Goal: Information Seeking & Learning: Learn about a topic

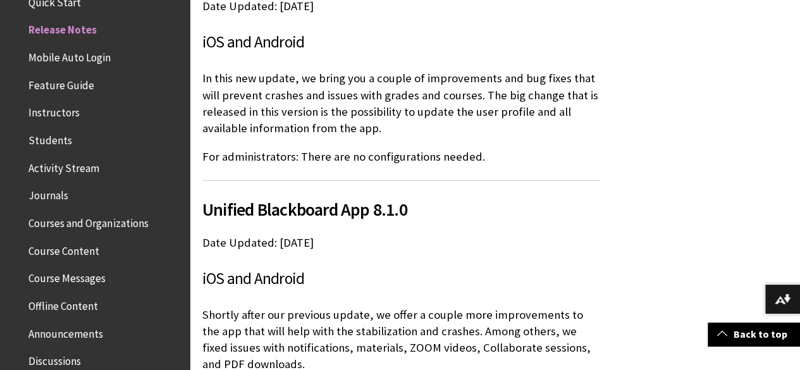
scroll to position [15301, 0]
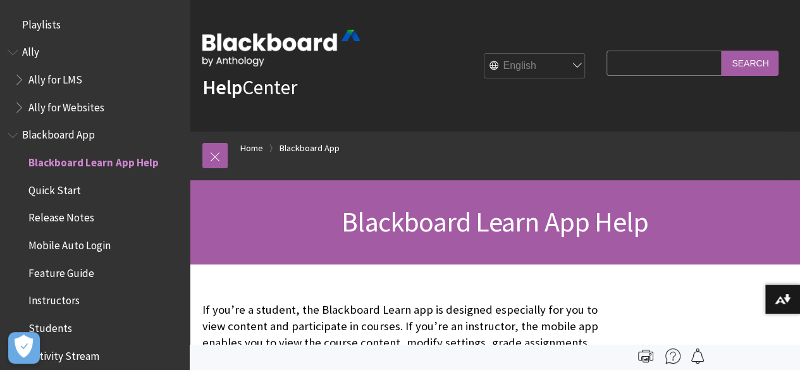
scroll to position [133, 0]
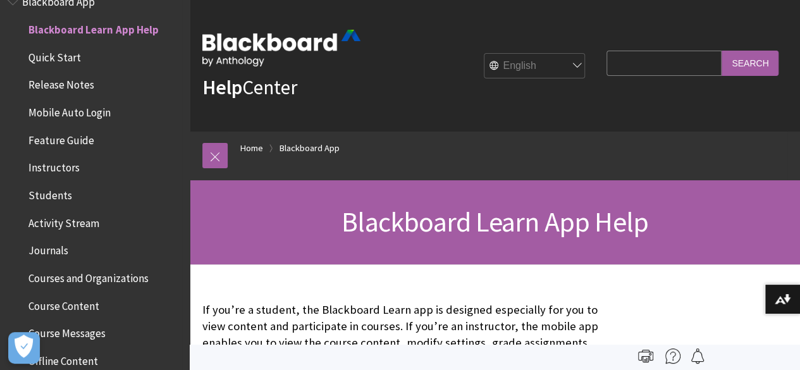
click at [58, 221] on span "Activity Stream" at bounding box center [63, 221] width 71 height 17
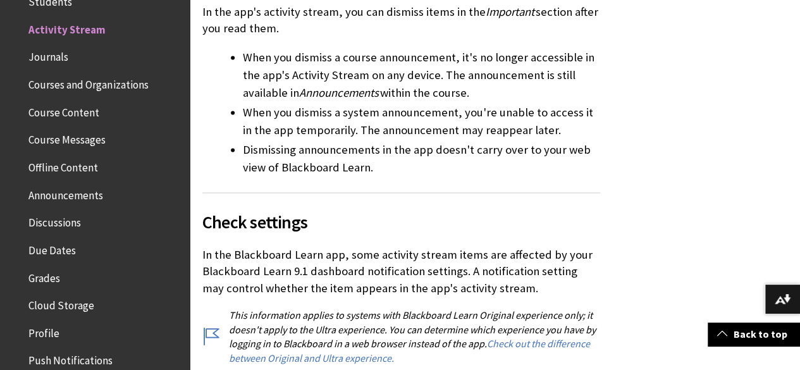
scroll to position [993, 0]
click at [304, 308] on p "This information applies to systems with Blackboard Learn Original experience o…" at bounding box center [401, 335] width 398 height 57
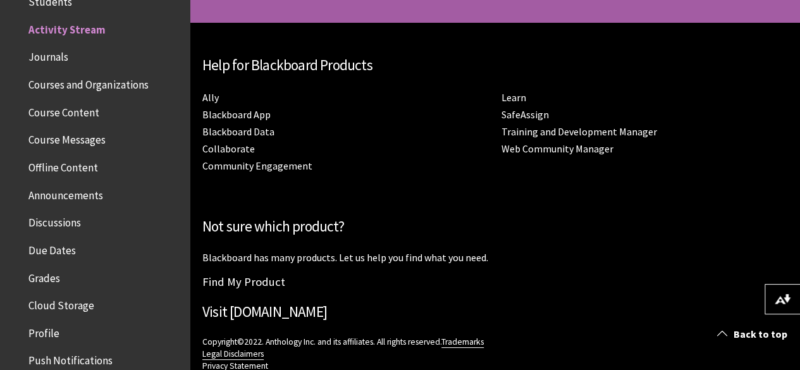
scroll to position [2144, 0]
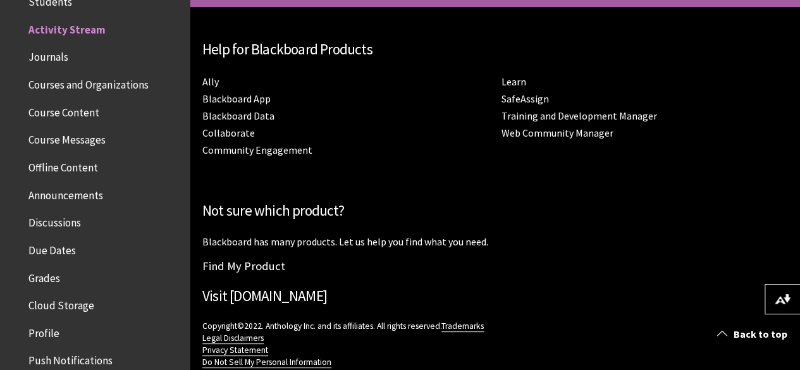
click at [40, 55] on span "Journals" at bounding box center [48, 55] width 40 height 17
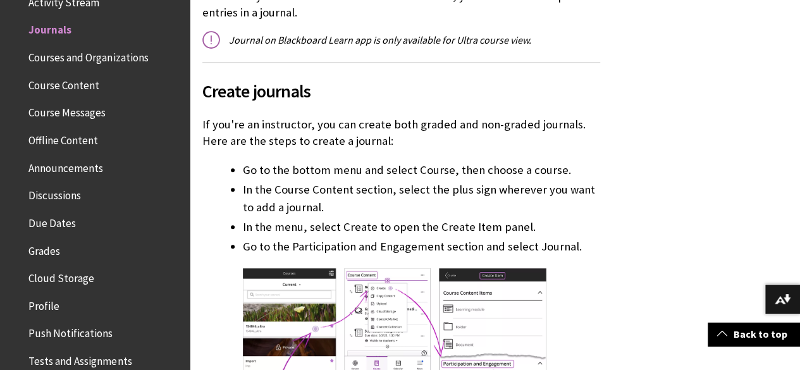
scroll to position [516, 0]
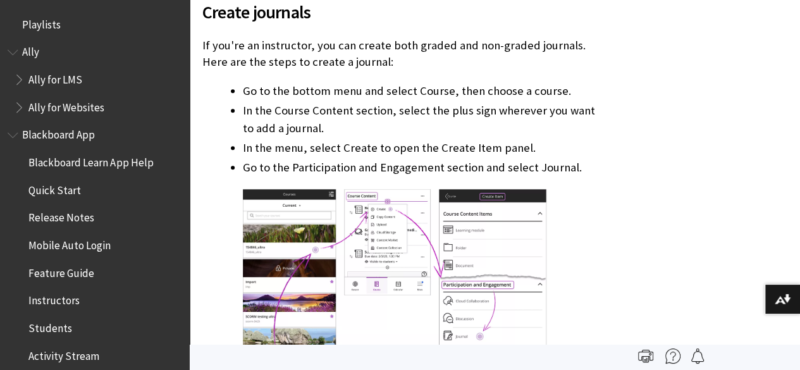
scroll to position [354, 0]
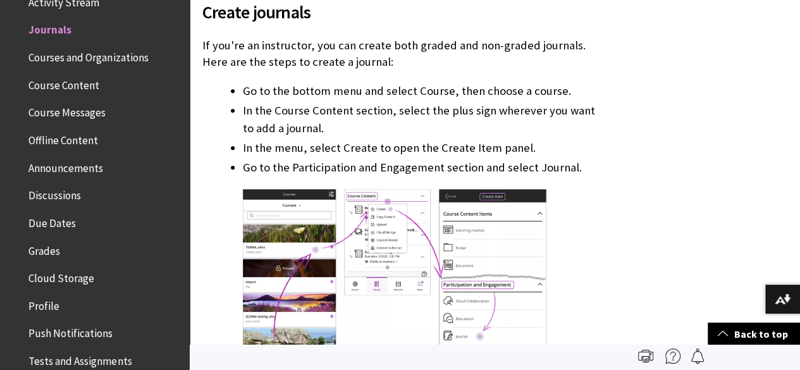
click at [285, 273] on img at bounding box center [395, 281] width 304 height 185
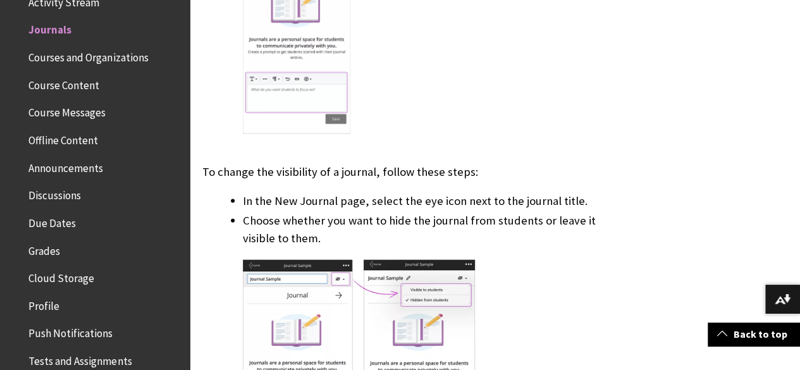
scroll to position [1285, 0]
